Goal: Task Accomplishment & Management: Complete application form

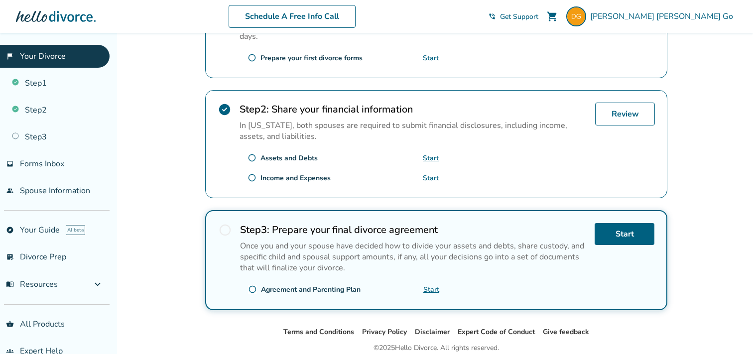
scroll to position [317, 0]
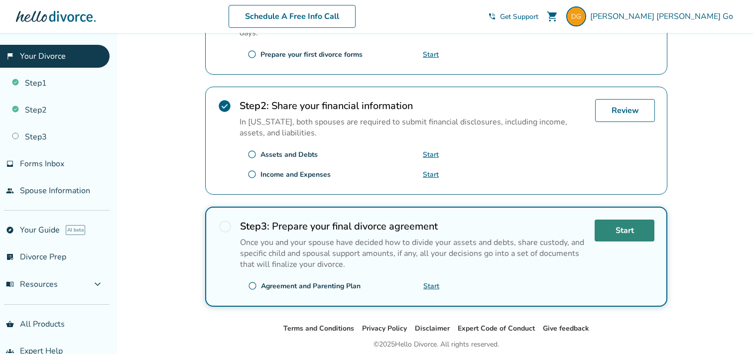
click at [640, 220] on link "Start" at bounding box center [625, 231] width 60 height 22
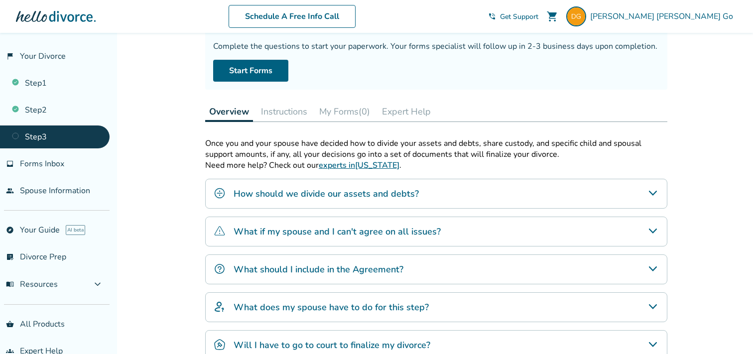
scroll to position [68, 0]
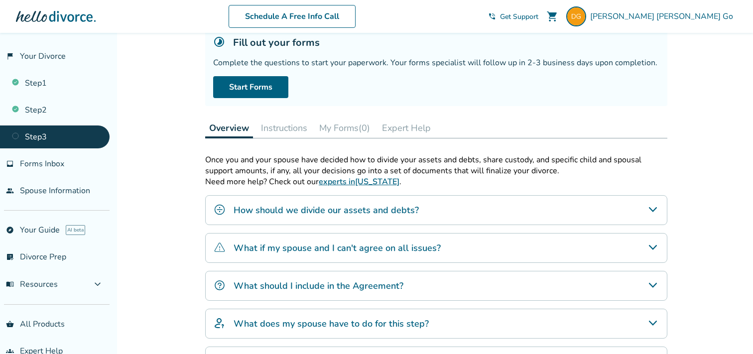
click at [234, 100] on div "Fill out your forms Complete the questions to start your paperwork. Your forms …" at bounding box center [436, 67] width 462 height 78
click at [236, 89] on link "Start Forms" at bounding box center [250, 87] width 75 height 22
